Goal: Register for event/course

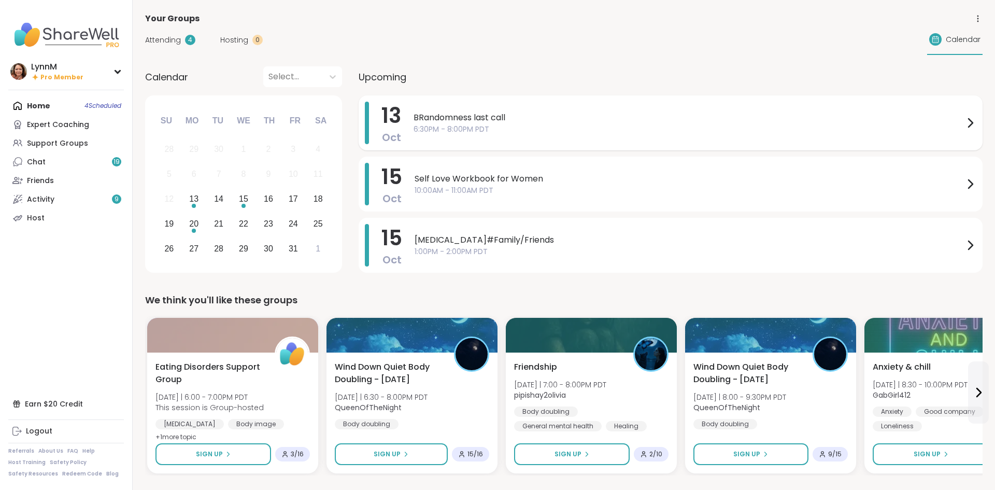
click at [968, 122] on icon at bounding box center [970, 123] width 12 height 12
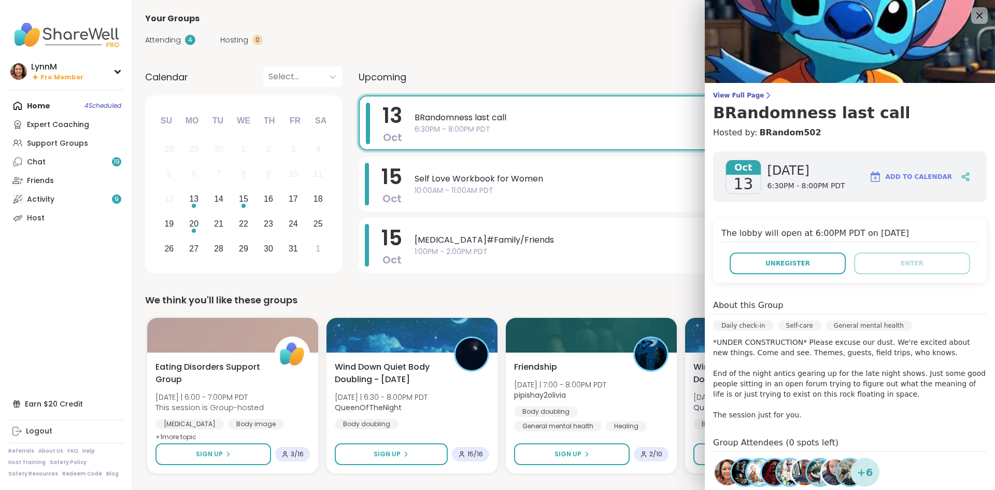
click at [440, 118] on span "BRandomness last call" at bounding box center [689, 117] width 548 height 12
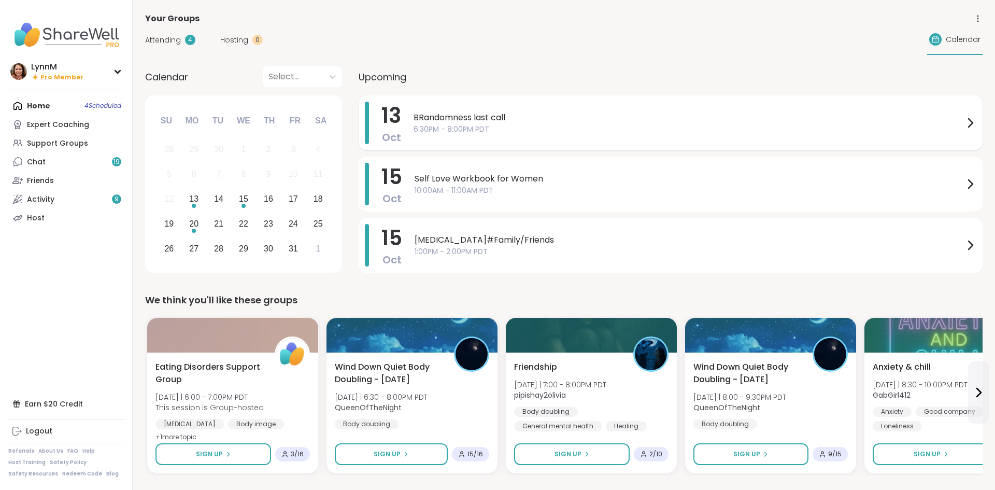
click at [440, 119] on span "BRandomness last call" at bounding box center [689, 117] width 550 height 12
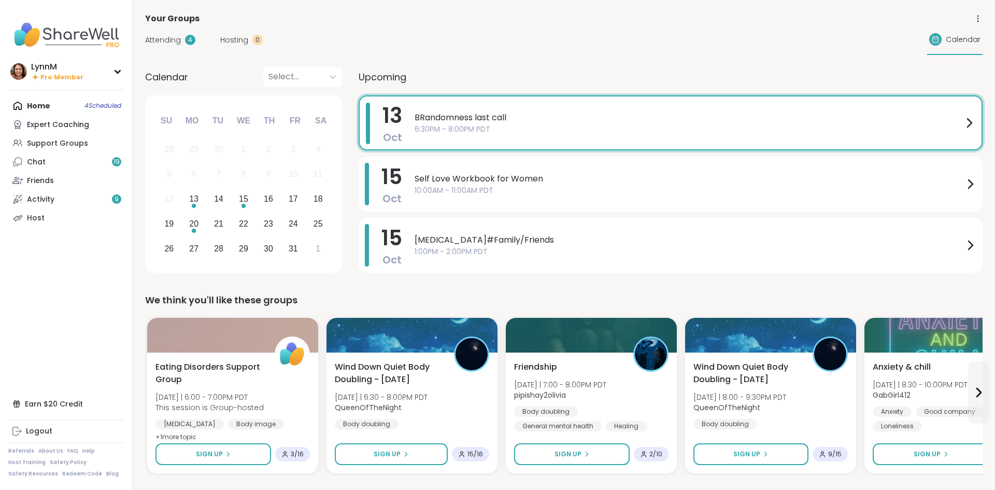
click at [434, 117] on span "BRandomness last call" at bounding box center [689, 117] width 548 height 12
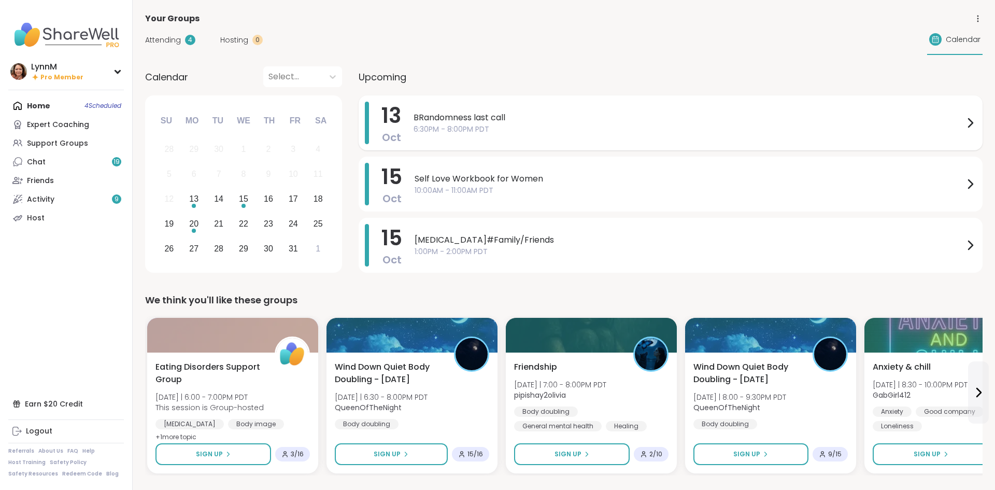
click at [967, 124] on icon at bounding box center [970, 123] width 12 height 12
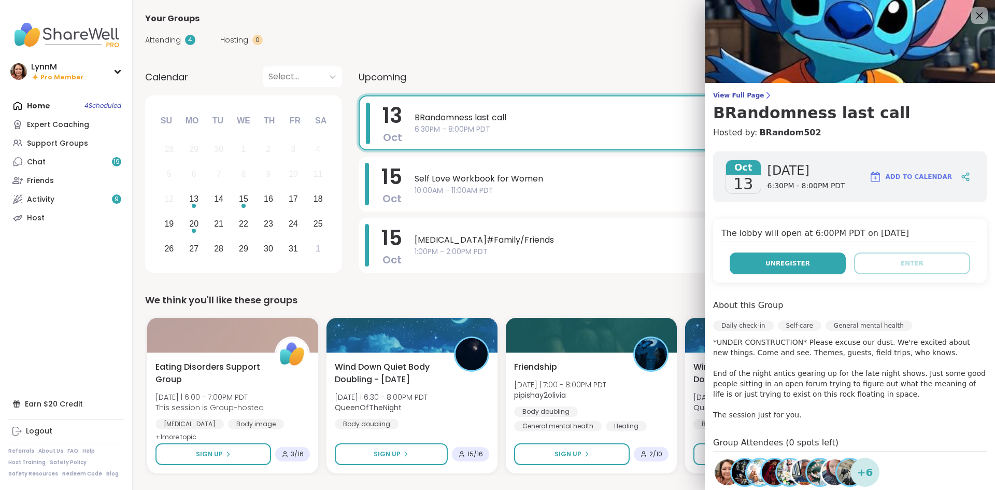
click at [785, 262] on span "Unregister" at bounding box center [788, 263] width 45 height 9
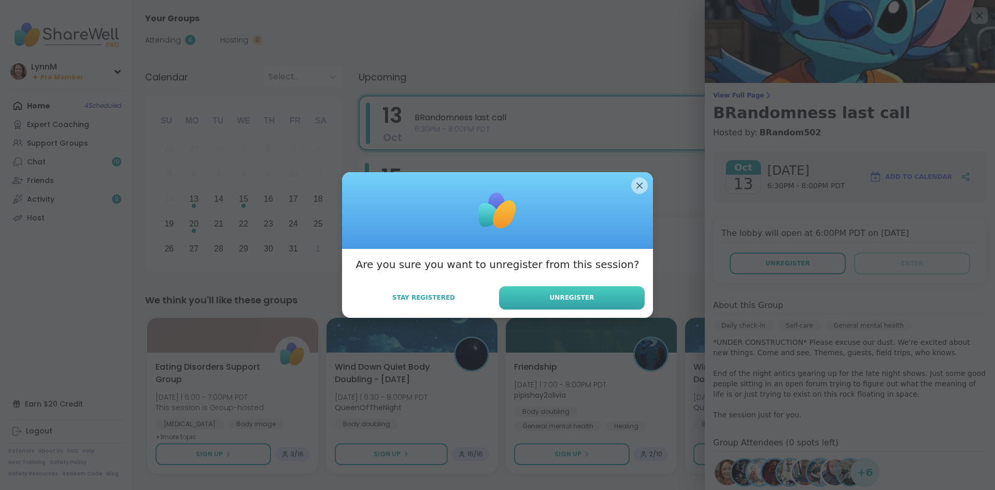
click at [579, 297] on span "Unregister" at bounding box center [572, 297] width 45 height 9
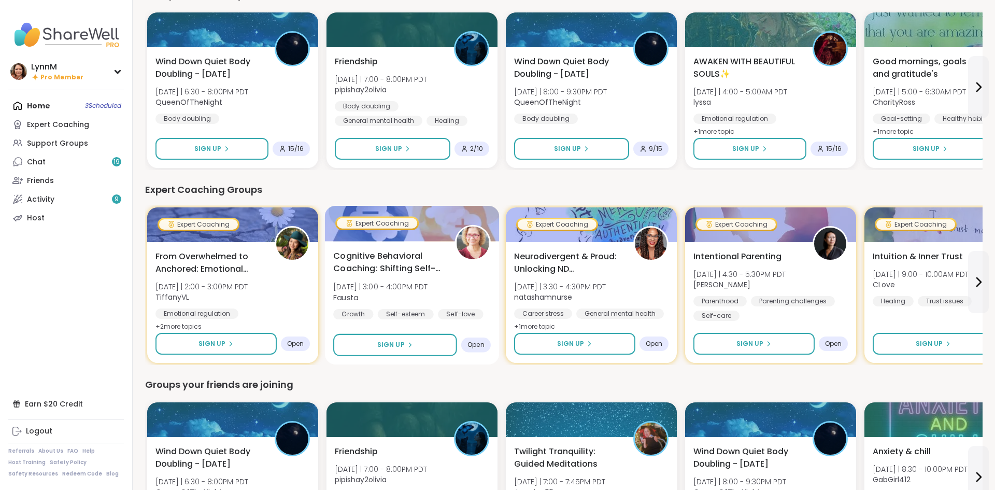
scroll to position [488, 0]
